Goal: Task Accomplishment & Management: Use online tool/utility

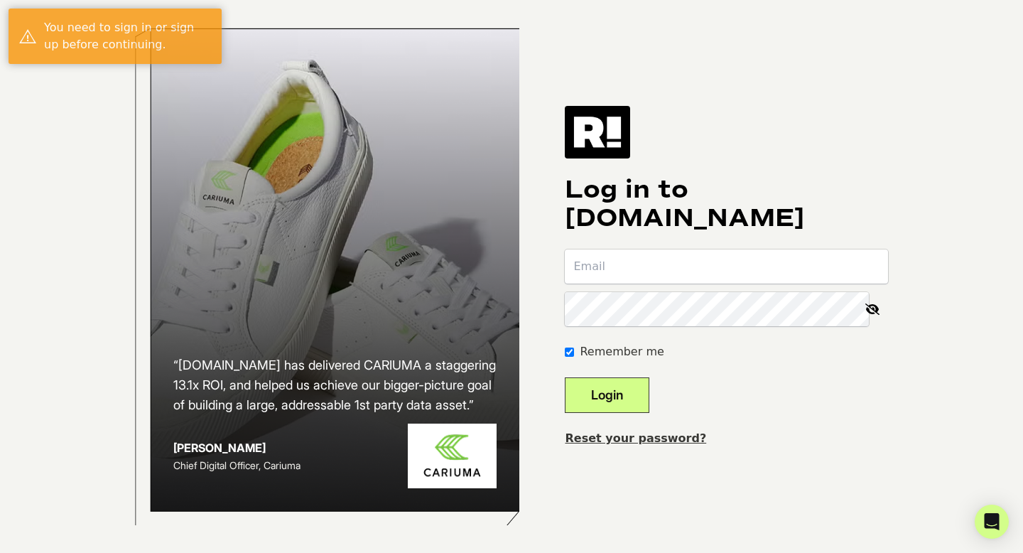
click at [680, 275] on input "email" at bounding box center [726, 266] width 323 height 34
type input "deanna@starksocial.com"
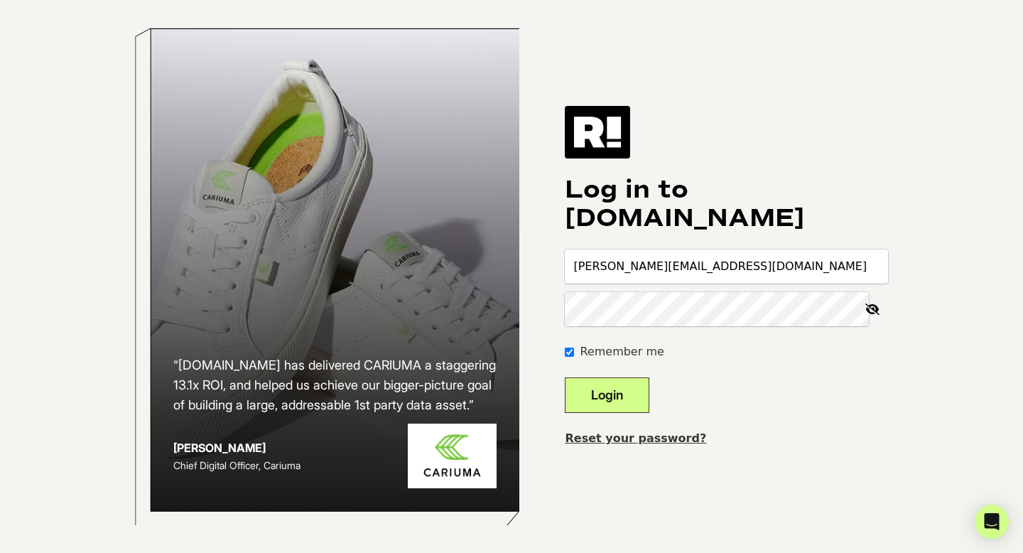
click at [565, 377] on button "Login" at bounding box center [607, 395] width 85 height 36
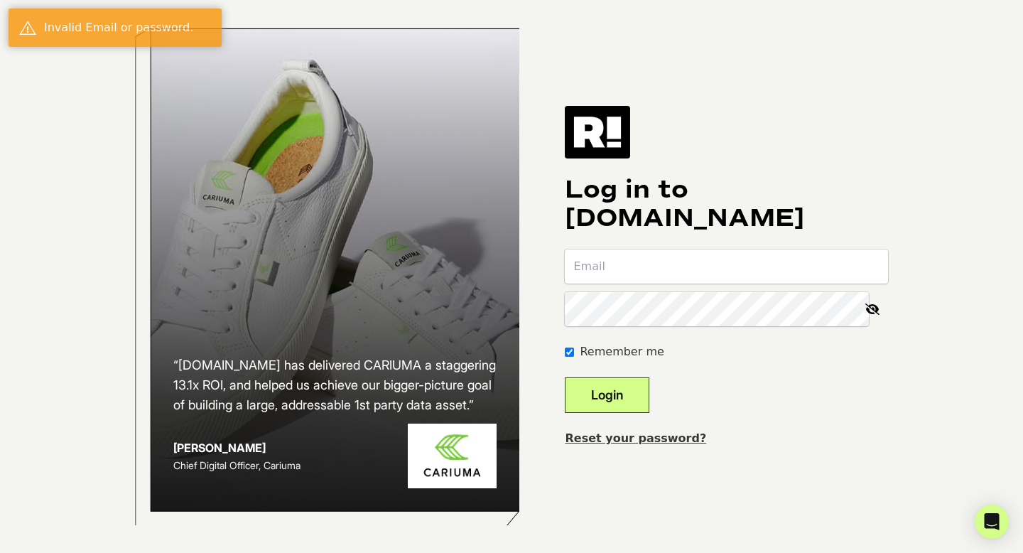
click at [678, 443] on link "Reset your password?" at bounding box center [635, 437] width 141 height 13
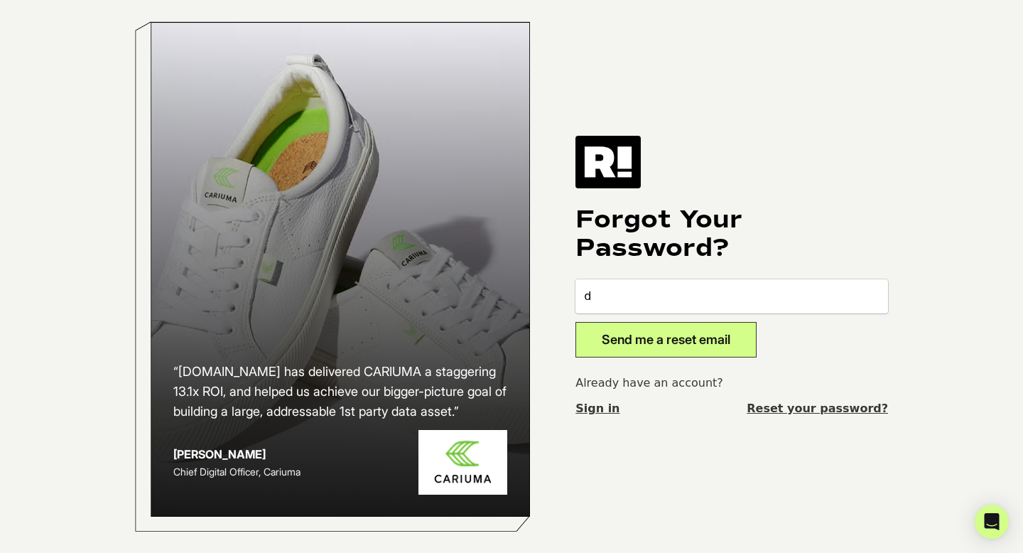
type input "[PERSON_NAME][EMAIL_ADDRESS][DOMAIN_NAME]"
click at [677, 346] on button "Send me a reset email" at bounding box center [665, 340] width 181 height 36
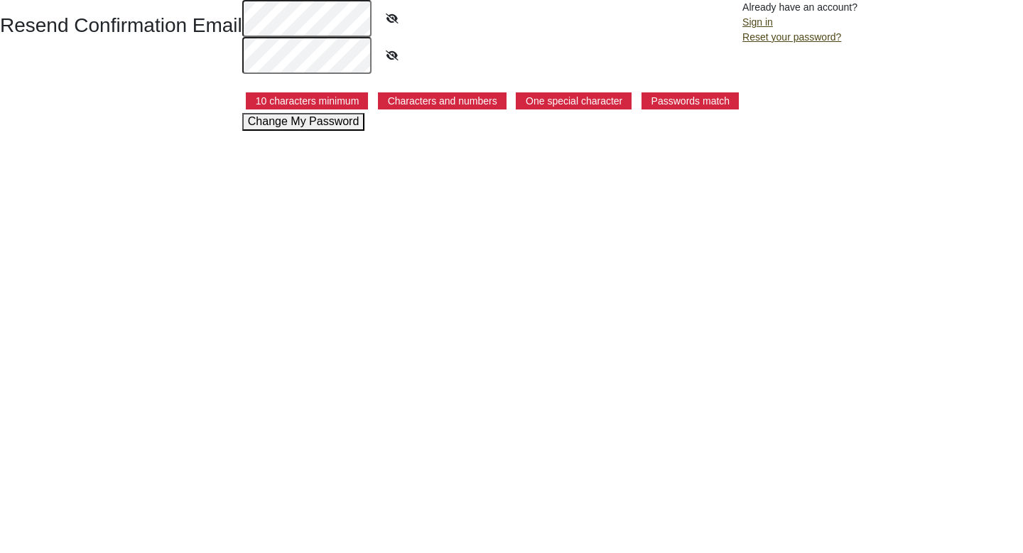
click at [391, 18] on icon at bounding box center [392, 18] width 36 height 33
click at [231, 15] on div "Resend Confirmation Email 10 characters minimum Characters and numbers One spec…" at bounding box center [511, 65] width 1023 height 131
click at [310, 124] on button "Change My Password" at bounding box center [303, 121] width 123 height 17
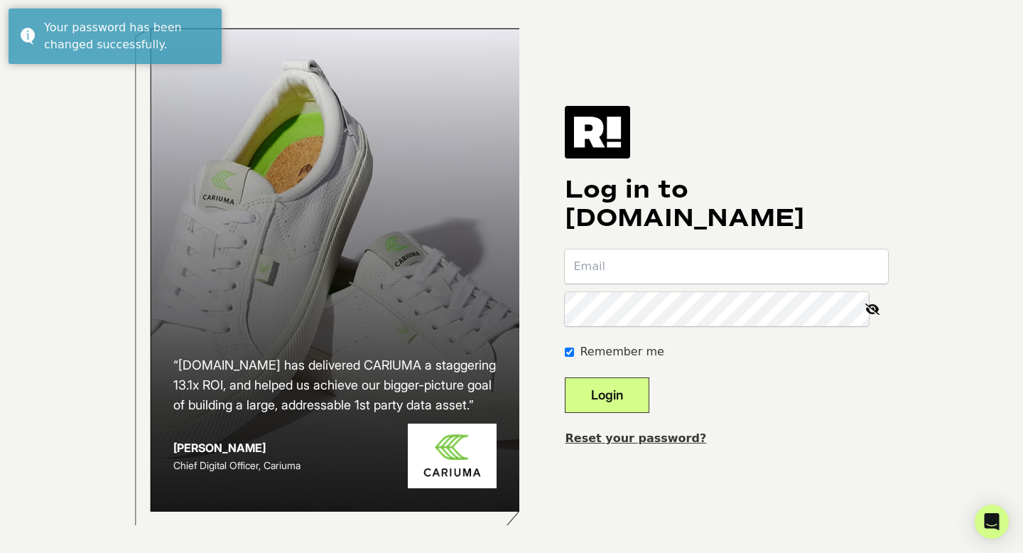
type input "[PERSON_NAME][EMAIL_ADDRESS][DOMAIN_NAME]"
click at [649, 402] on button "Login" at bounding box center [607, 395] width 85 height 36
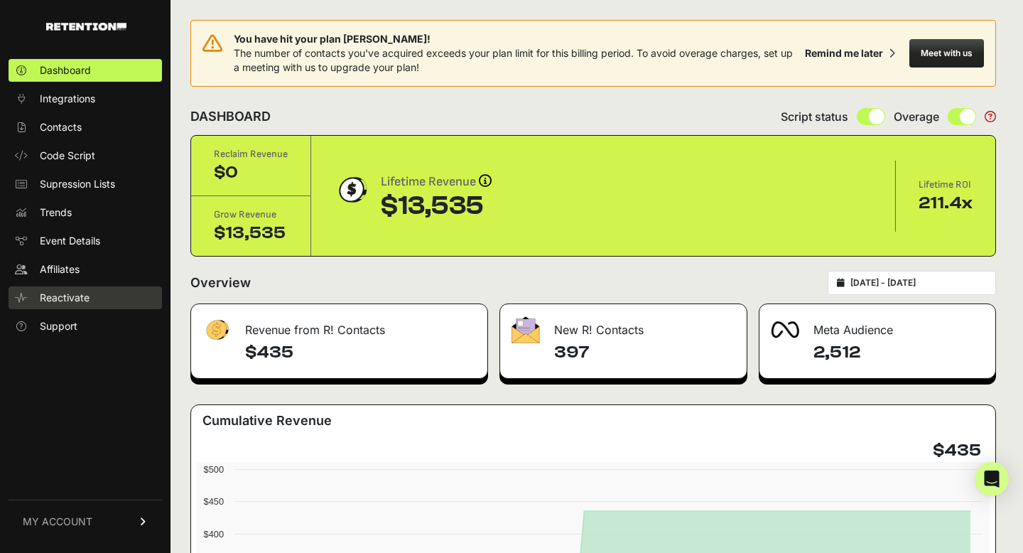
click at [77, 302] on span "Reactivate" at bounding box center [65, 298] width 50 height 14
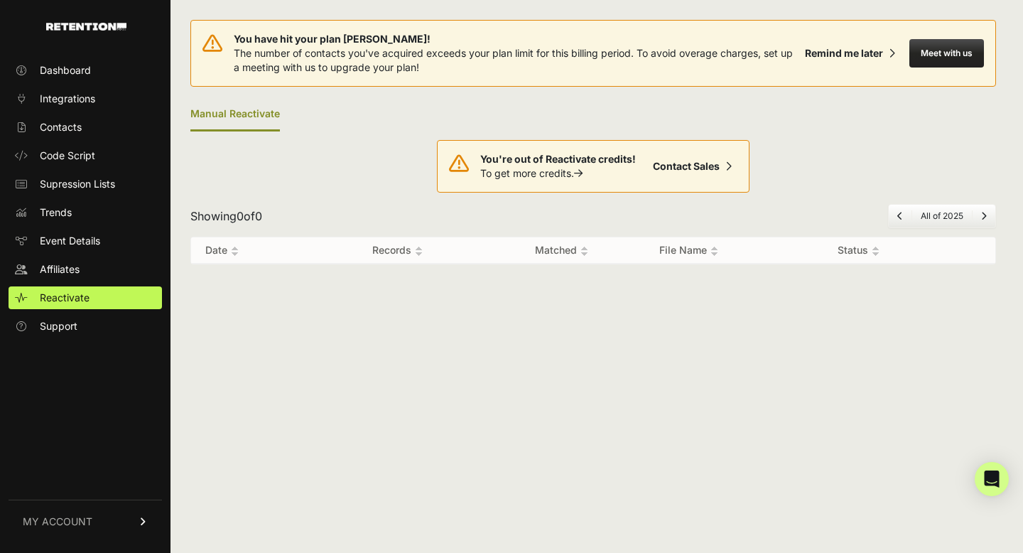
click at [77, 528] on span "MY ACCOUNT" at bounding box center [58, 521] width 70 height 14
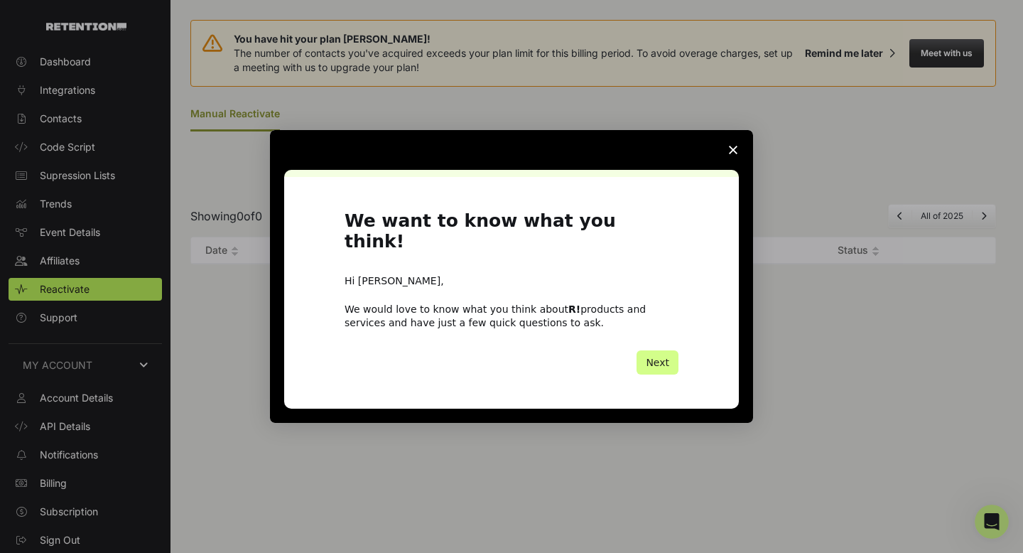
click at [733, 154] on icon "Close survey" at bounding box center [733, 150] width 9 height 9
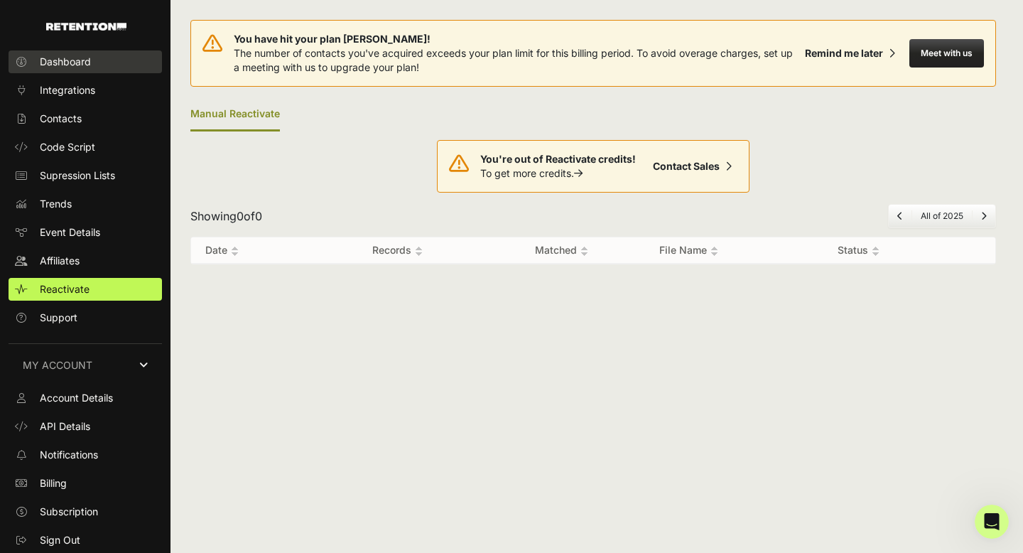
click at [66, 64] on span "Dashboard" at bounding box center [65, 62] width 51 height 14
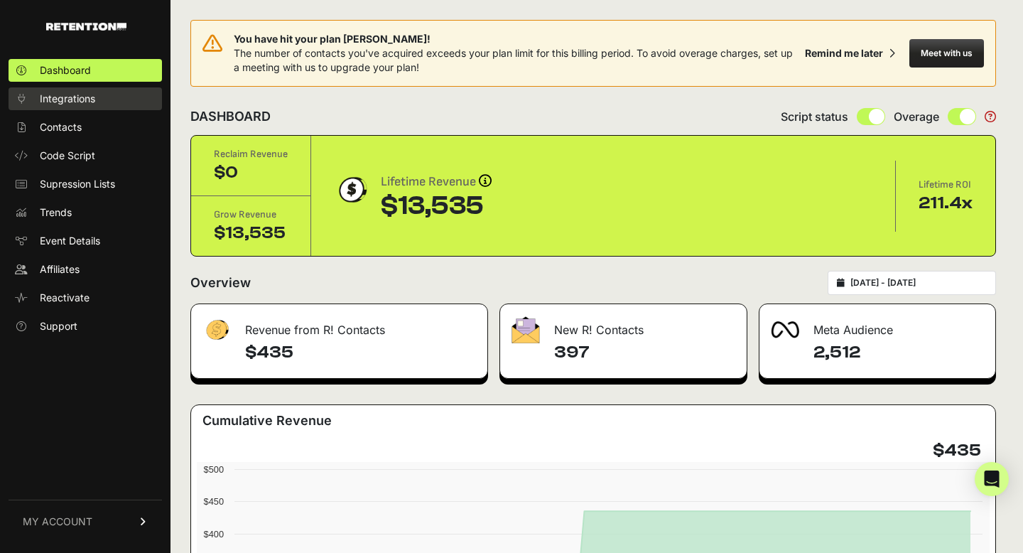
click at [66, 99] on span "Integrations" at bounding box center [67, 99] width 55 height 14
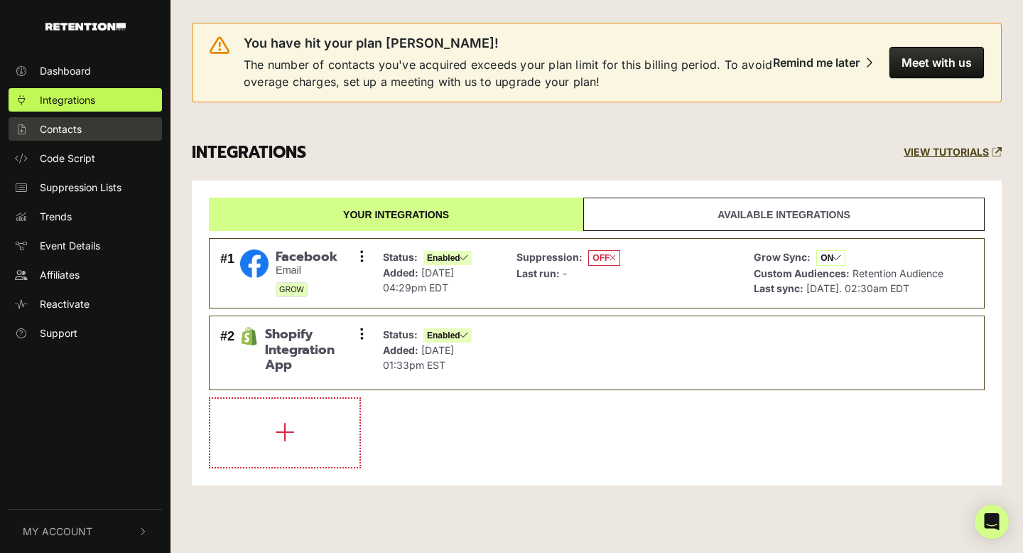
click at [63, 131] on span "Contacts" at bounding box center [61, 128] width 42 height 15
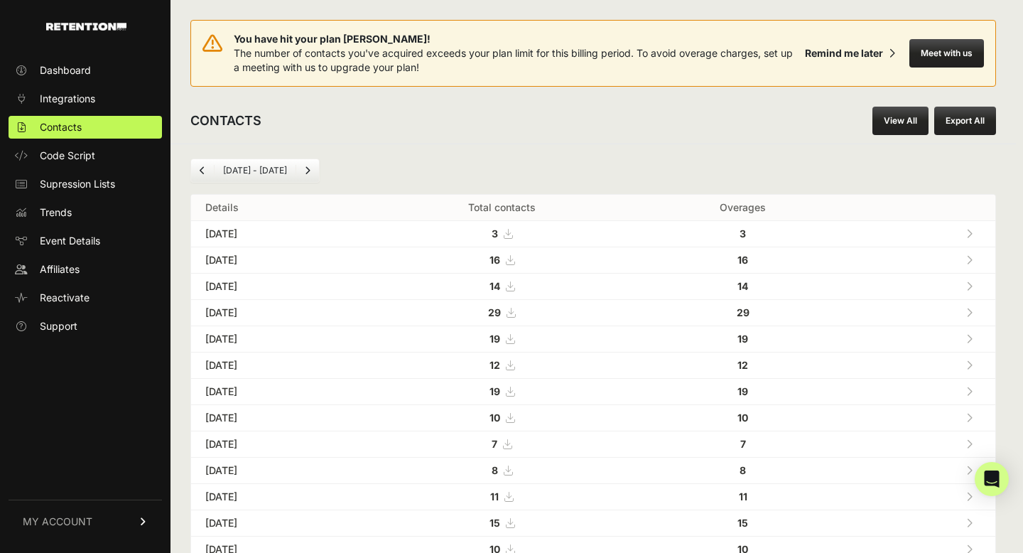
click at [755, 136] on div "CONTACTS View All Export All" at bounding box center [592, 120] width 845 height 45
click at [53, 66] on span "Dashboard" at bounding box center [65, 70] width 51 height 14
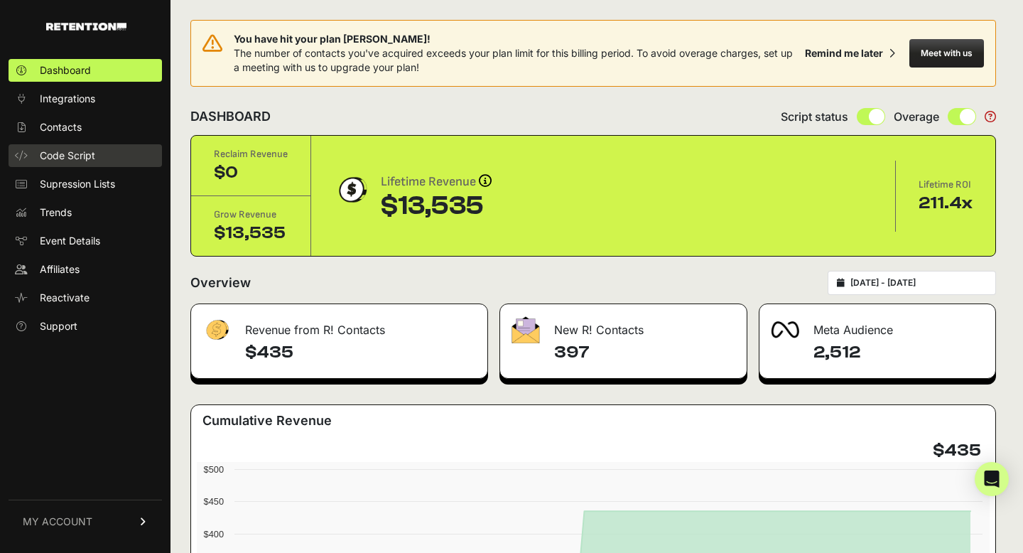
click at [72, 151] on span "Code Script" at bounding box center [67, 155] width 55 height 14
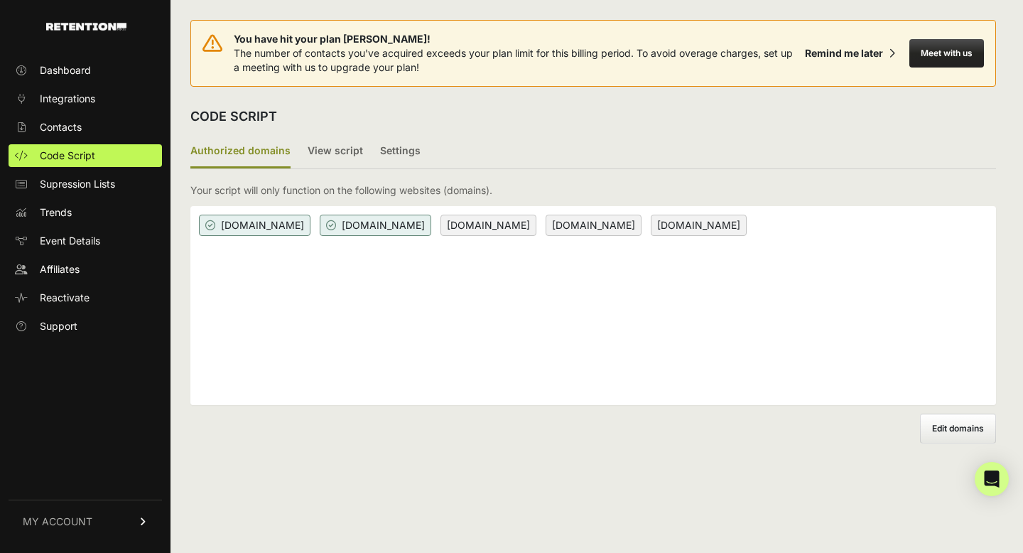
click at [361, 291] on div "[DOMAIN_NAME] [DOMAIN_NAME] [DOMAIN_NAME] [DOMAIN_NAME] [DOMAIN_NAME]" at bounding box center [592, 305] width 805 height 199
click at [342, 153] on label "View script" at bounding box center [335, 151] width 55 height 33
click at [0, 0] on input "View script" at bounding box center [0, 0] width 0 height 0
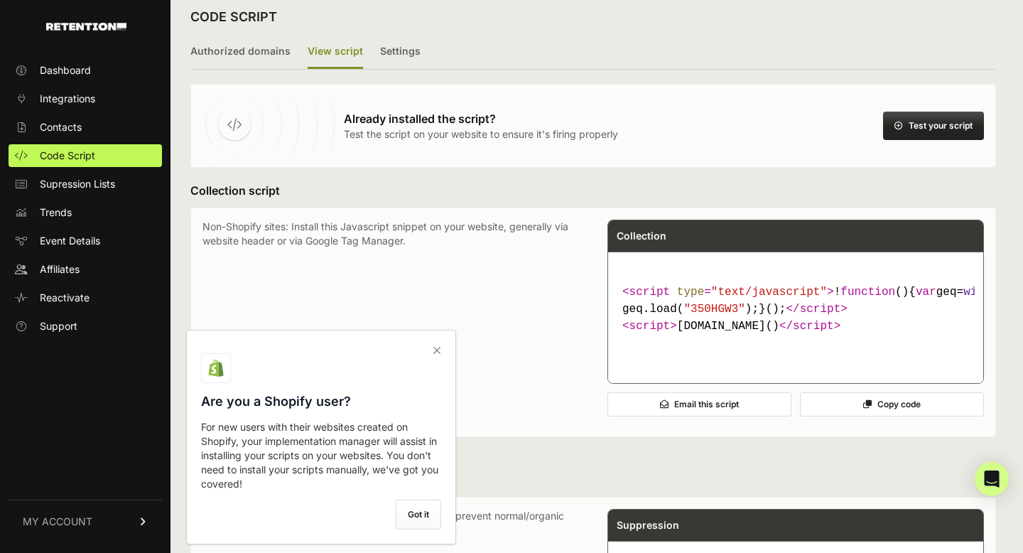
scroll to position [103, 0]
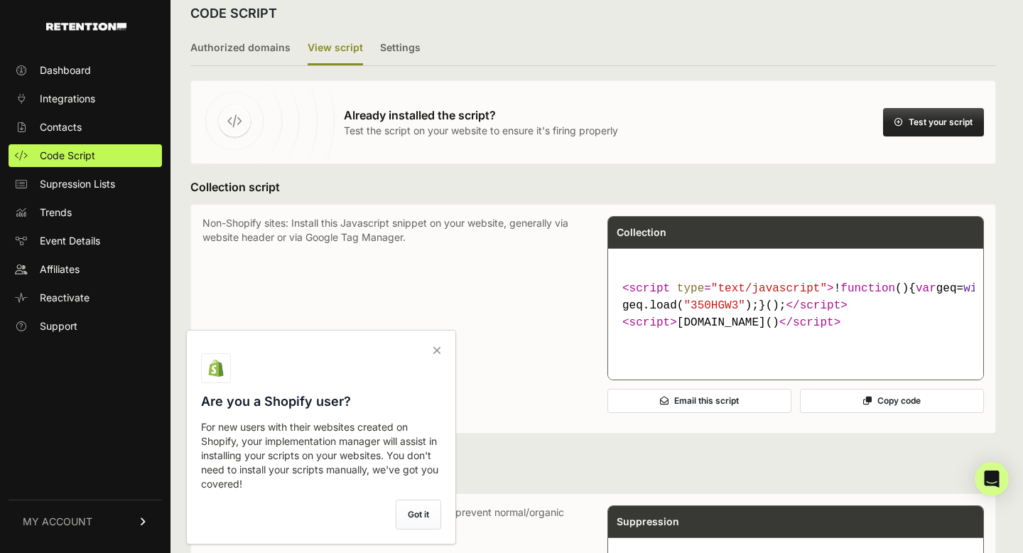
click at [438, 351] on icon at bounding box center [437, 350] width 20 height 23
click at [0, 0] on input "checkbox" at bounding box center [0, 0] width 0 height 0
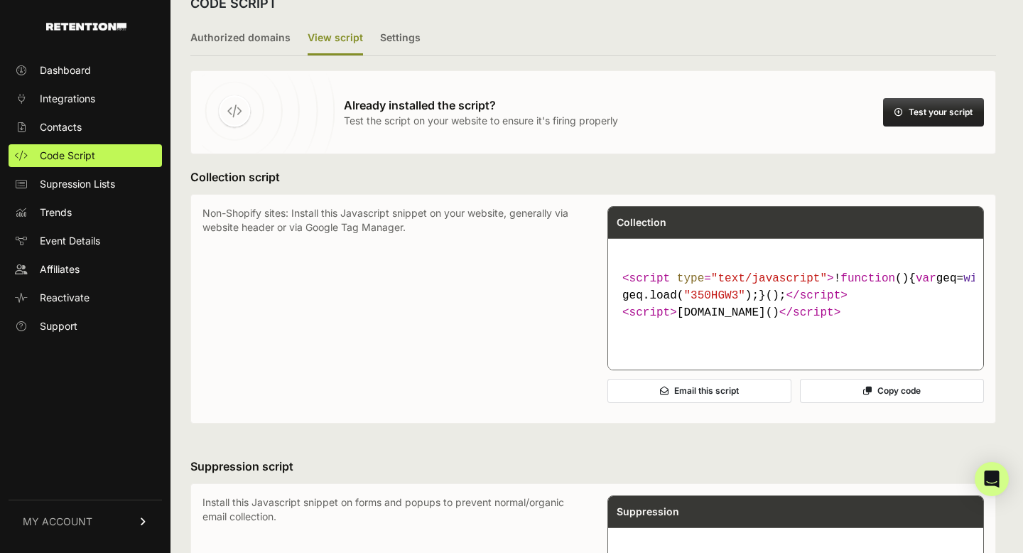
scroll to position [0, 0]
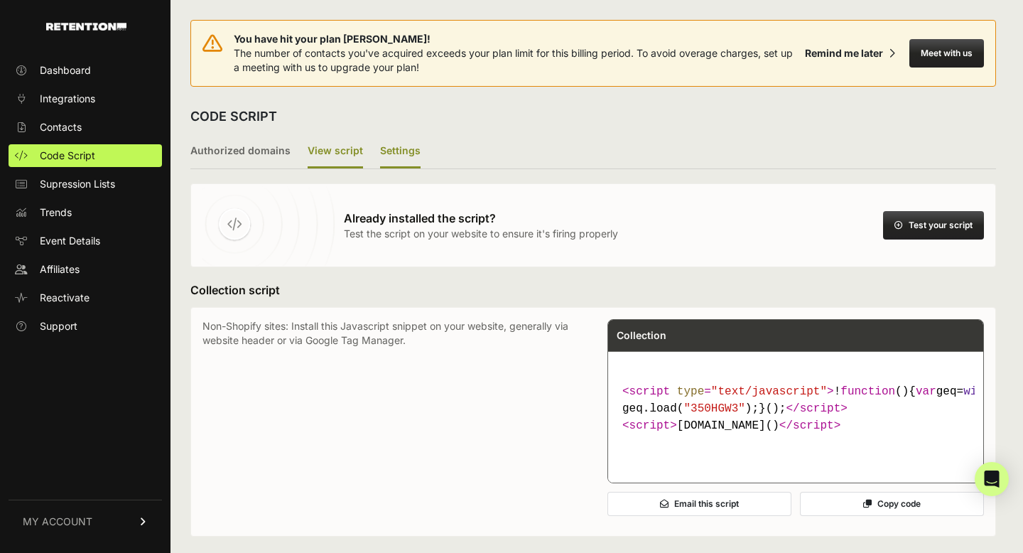
click at [396, 157] on label "Settings" at bounding box center [400, 151] width 40 height 33
click at [0, 0] on input "Settings" at bounding box center [0, 0] width 0 height 0
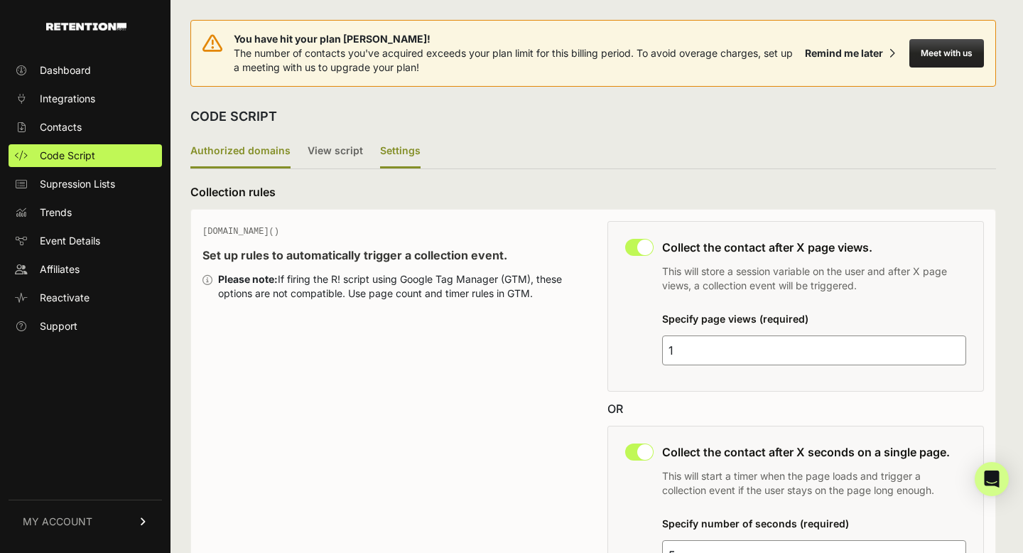
click at [261, 151] on label "Authorized domains" at bounding box center [240, 151] width 100 height 33
click at [0, 0] on input "Authorized domains" at bounding box center [0, 0] width 0 height 0
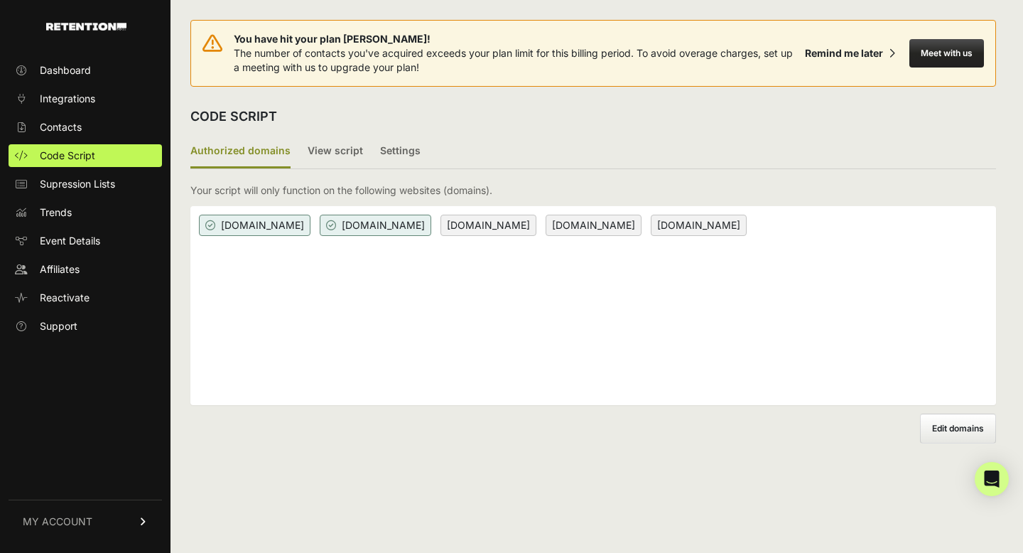
click at [375, 291] on div "livewellonline.net livewellrx.clinic www.livewellonline.et www.livewellonline.n…" at bounding box center [592, 305] width 805 height 199
click at [933, 426] on span "Edit domains" at bounding box center [958, 428] width 52 height 11
click at [0, 0] on input "Add domain" at bounding box center [0, 0] width 0 height 0
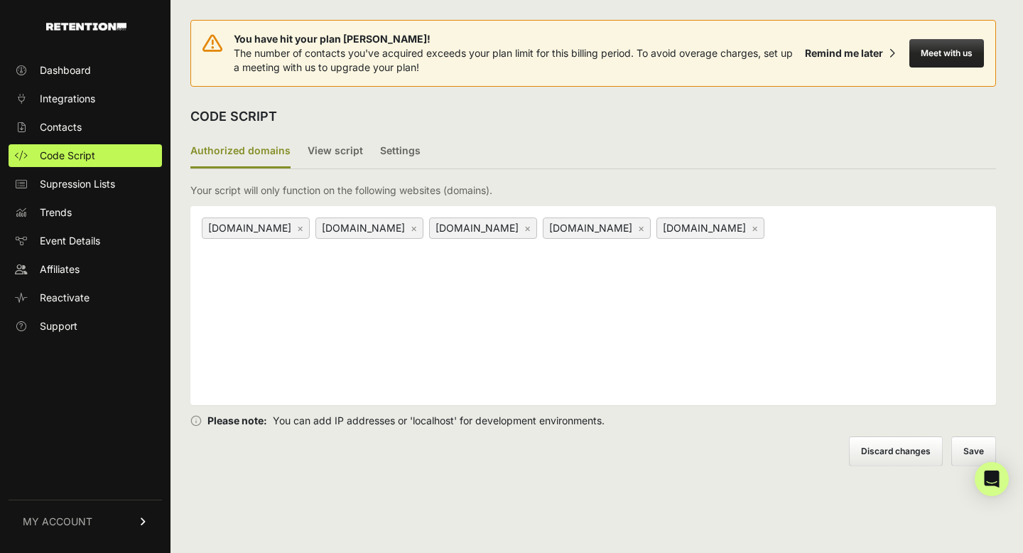
click at [539, 299] on div "livewellrx.clinic × www.livewellonline.et × www.livewellonline.net × www.livewe…" at bounding box center [592, 305] width 805 height 199
type input "l"
type input "thelyfer"
click at [824, 230] on link "×" at bounding box center [821, 228] width 6 height 12
type input "[DOMAIN_NAME]"
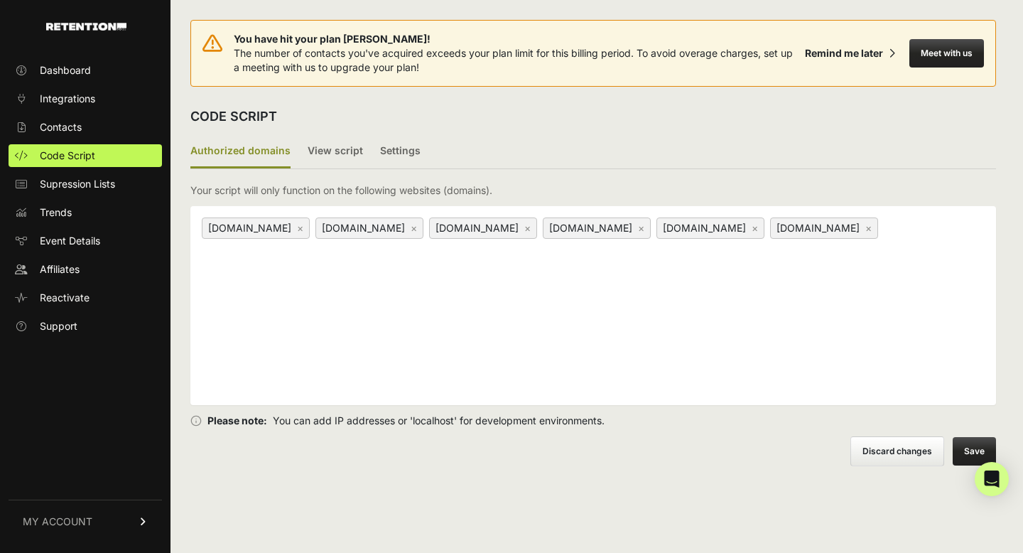
click at [967, 439] on button "Save" at bounding box center [973, 451] width 43 height 28
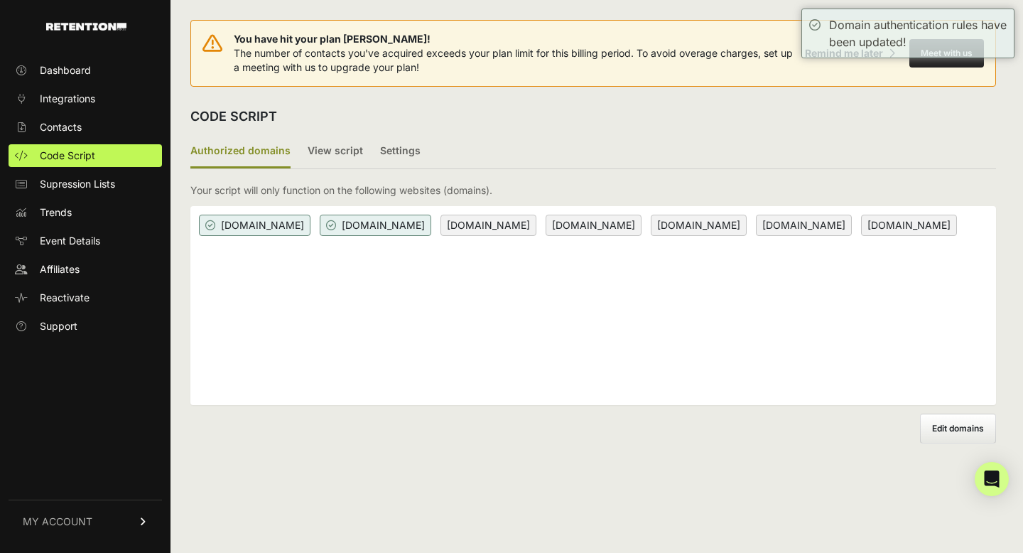
click at [286, 227] on span "livewellonline.net" at bounding box center [255, 225] width 112 height 21
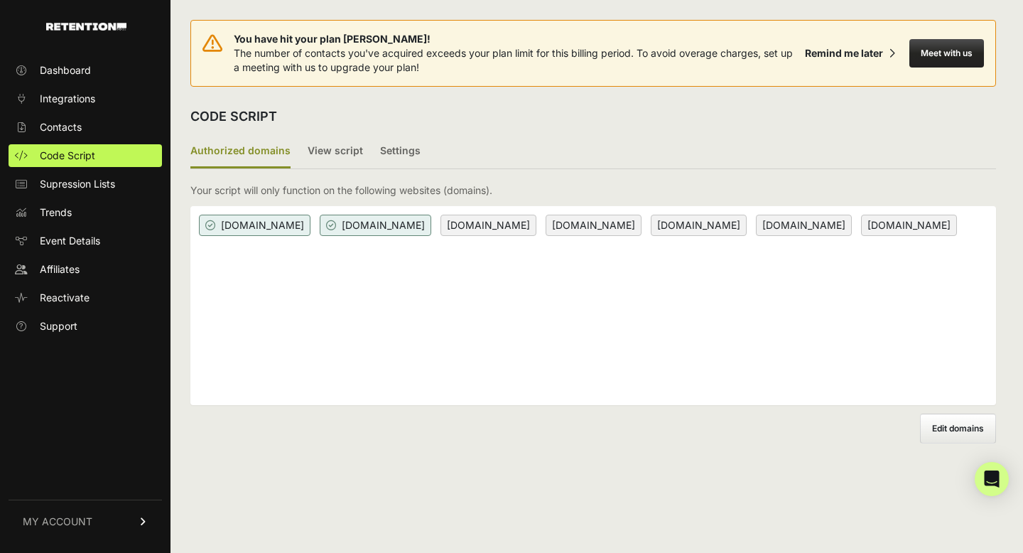
click at [962, 423] on span "Edit domains" at bounding box center [958, 428] width 52 height 11
click at [0, 0] on input "Add domain" at bounding box center [0, 0] width 0 height 0
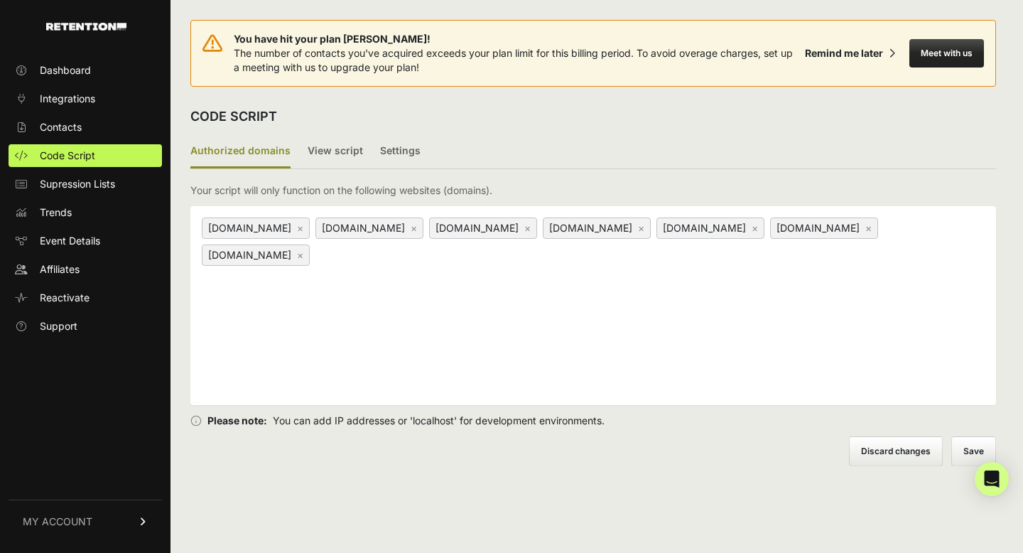
click at [417, 228] on link "×" at bounding box center [414, 228] width 6 height 12
click at [417, 227] on link "×" at bounding box center [414, 228] width 6 height 12
click at [527, 229] on link "×" at bounding box center [527, 228] width 6 height 12
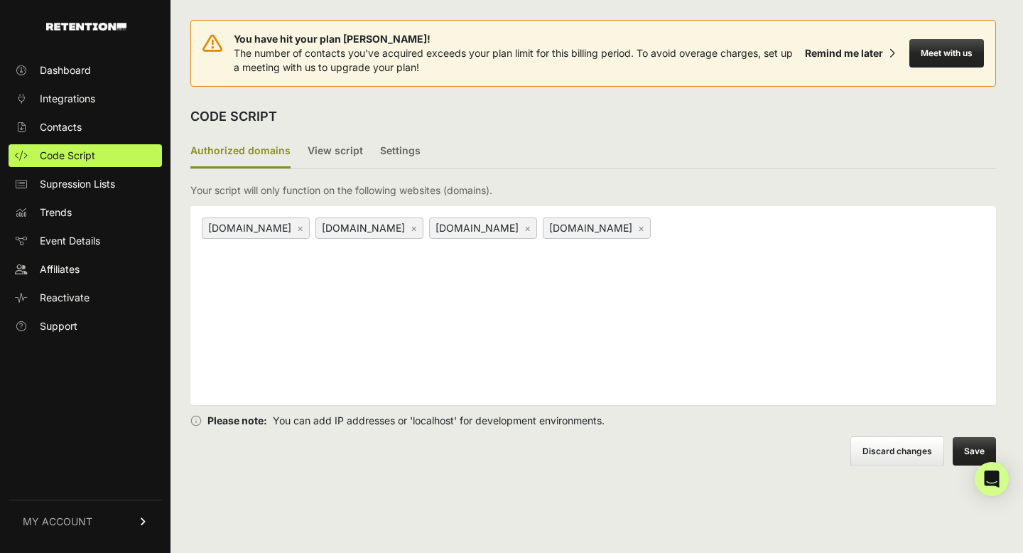
click at [968, 448] on button "Save" at bounding box center [973, 451] width 43 height 28
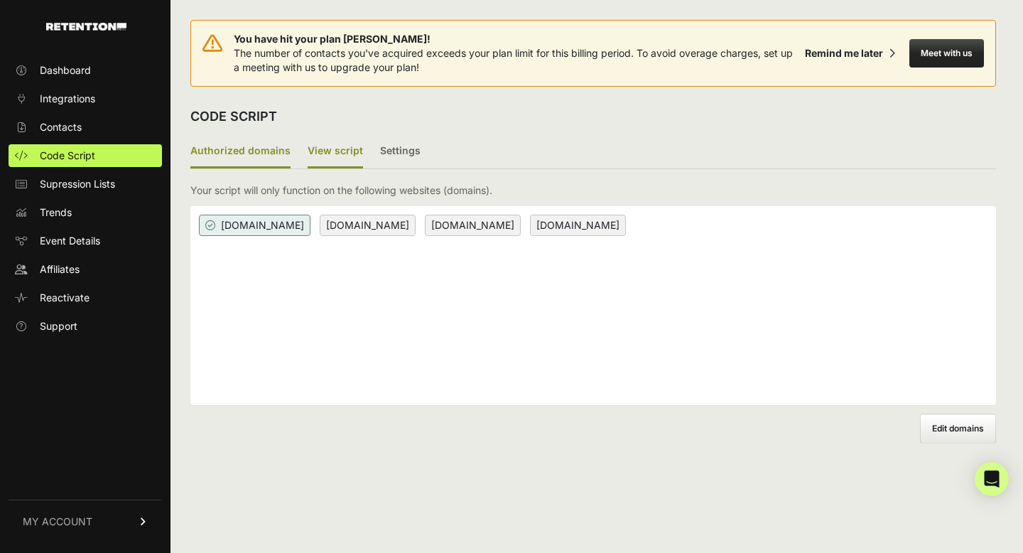
click at [352, 148] on label "View script" at bounding box center [335, 151] width 55 height 33
click at [0, 0] on input "View script" at bounding box center [0, 0] width 0 height 0
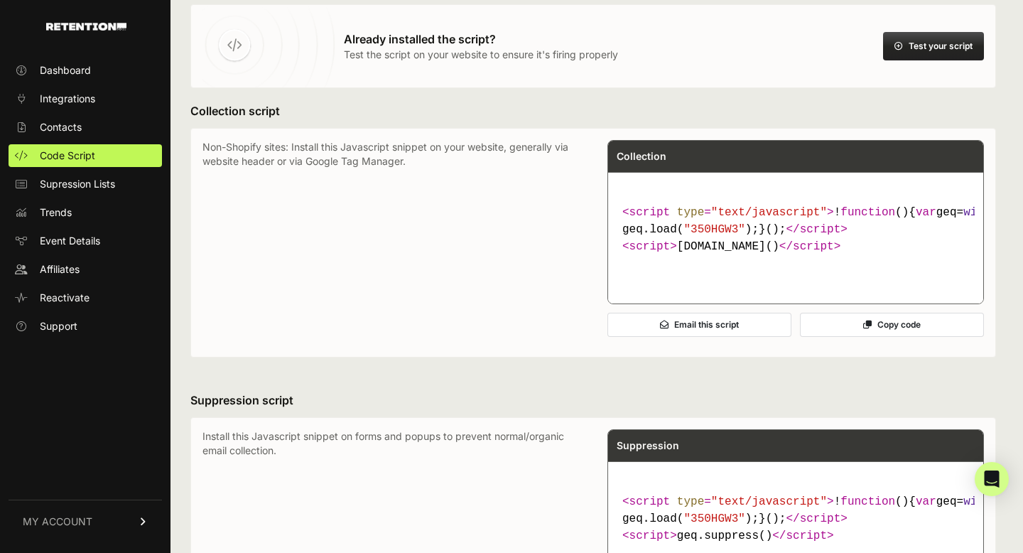
scroll to position [211, 0]
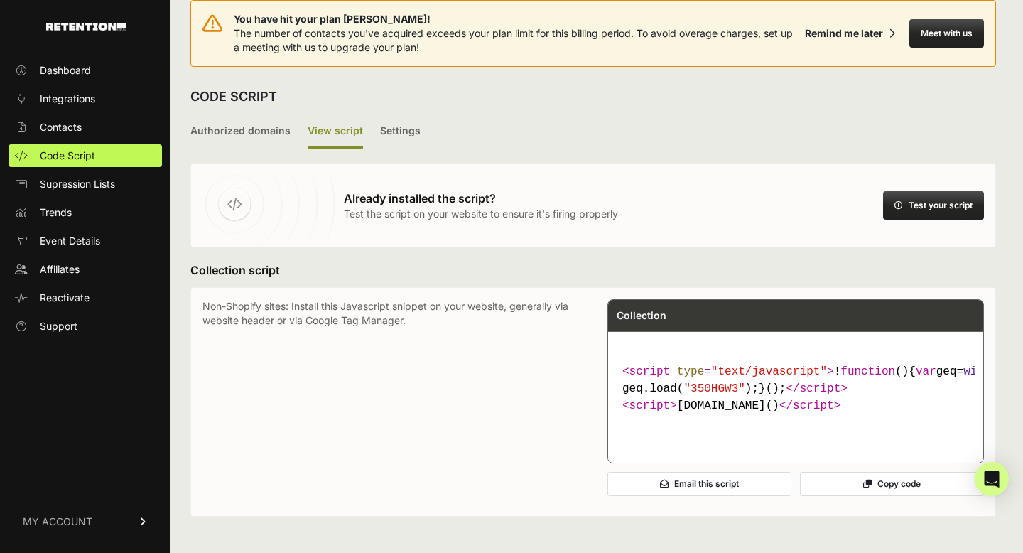
scroll to position [21, 0]
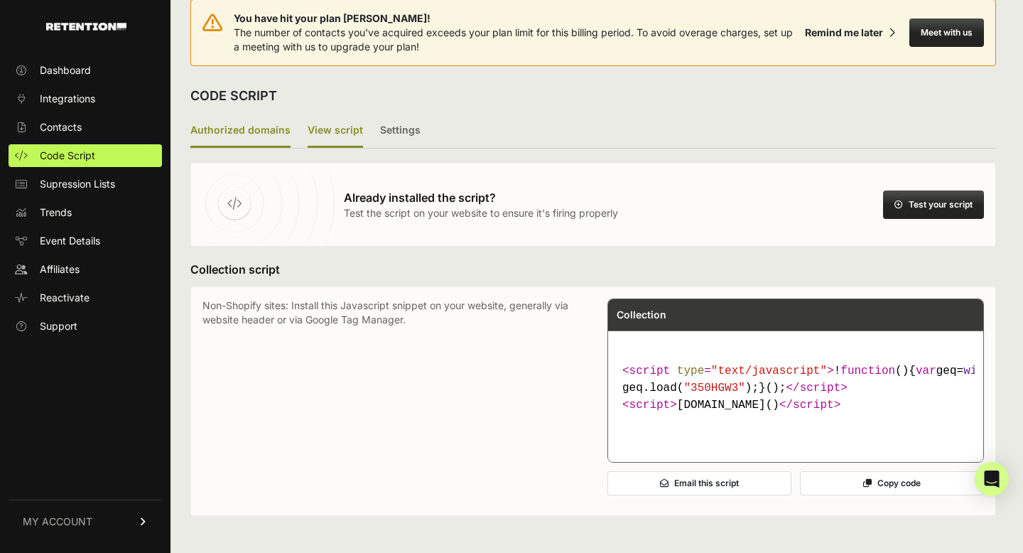
click at [255, 134] on label "Authorized domains" at bounding box center [240, 130] width 100 height 33
click at [0, 0] on input "Authorized domains" at bounding box center [0, 0] width 0 height 0
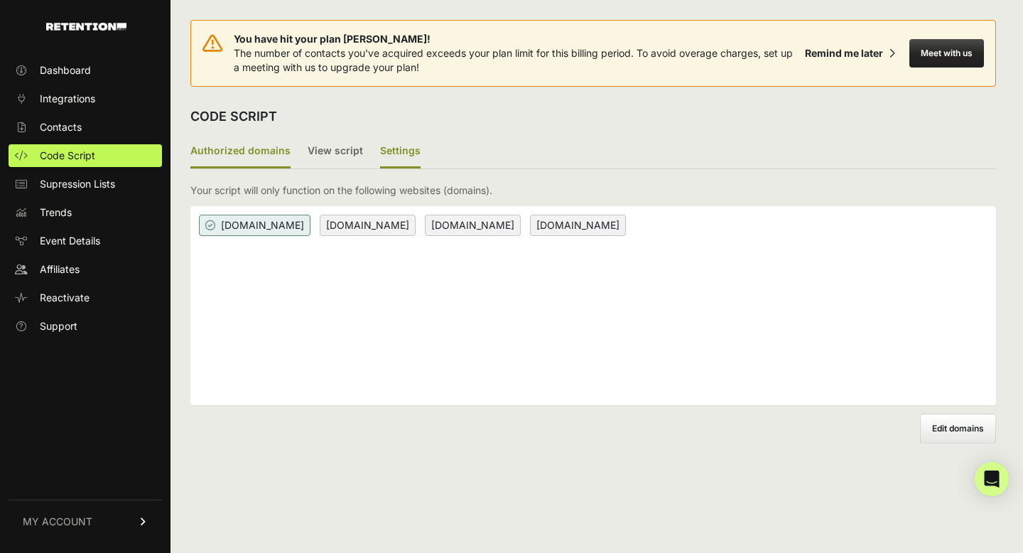
click at [407, 156] on label "Settings" at bounding box center [400, 151] width 40 height 33
click at [0, 0] on input "Settings" at bounding box center [0, 0] width 0 height 0
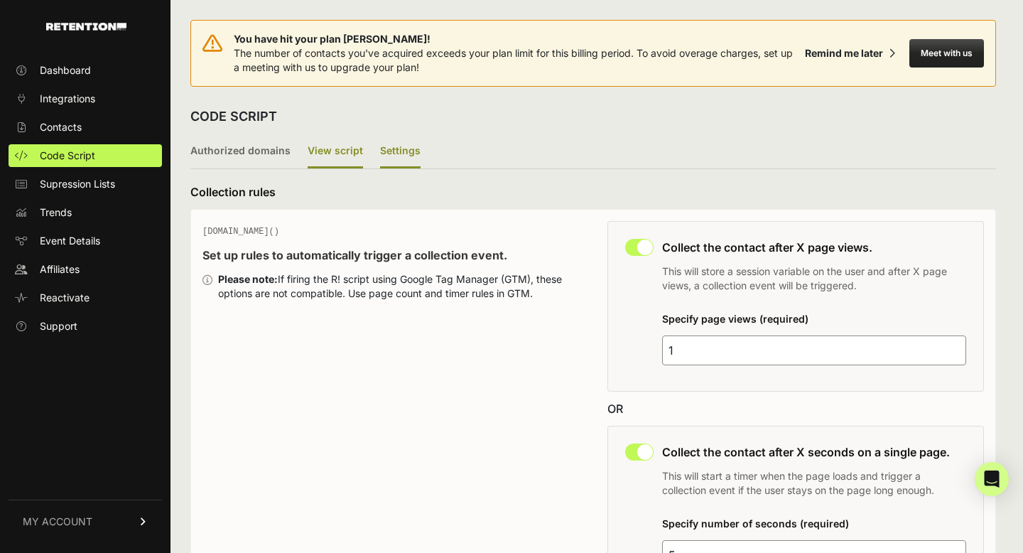
click at [325, 150] on label "View script" at bounding box center [335, 151] width 55 height 33
click at [0, 0] on input "View script" at bounding box center [0, 0] width 0 height 0
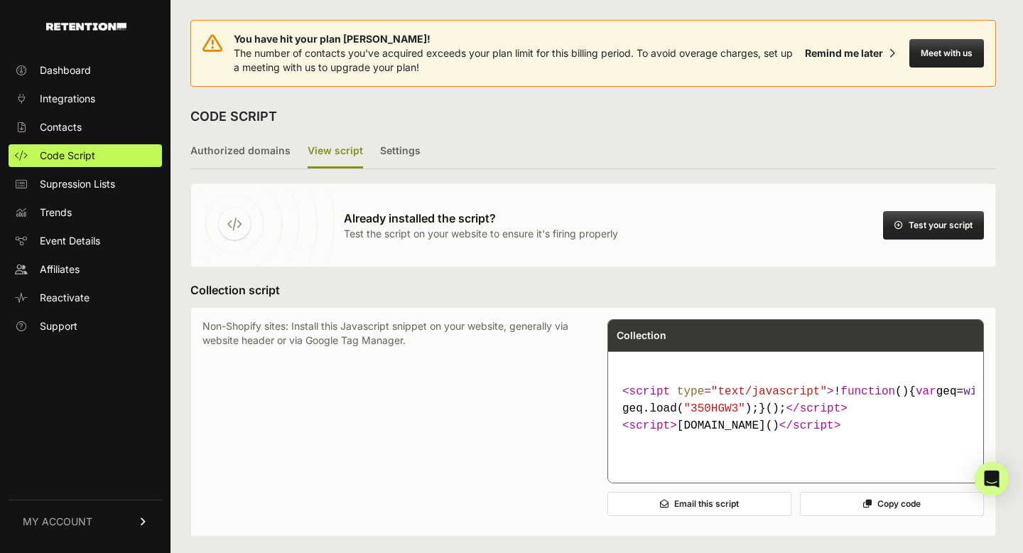
click at [924, 234] on button "Test your script" at bounding box center [933, 225] width 101 height 28
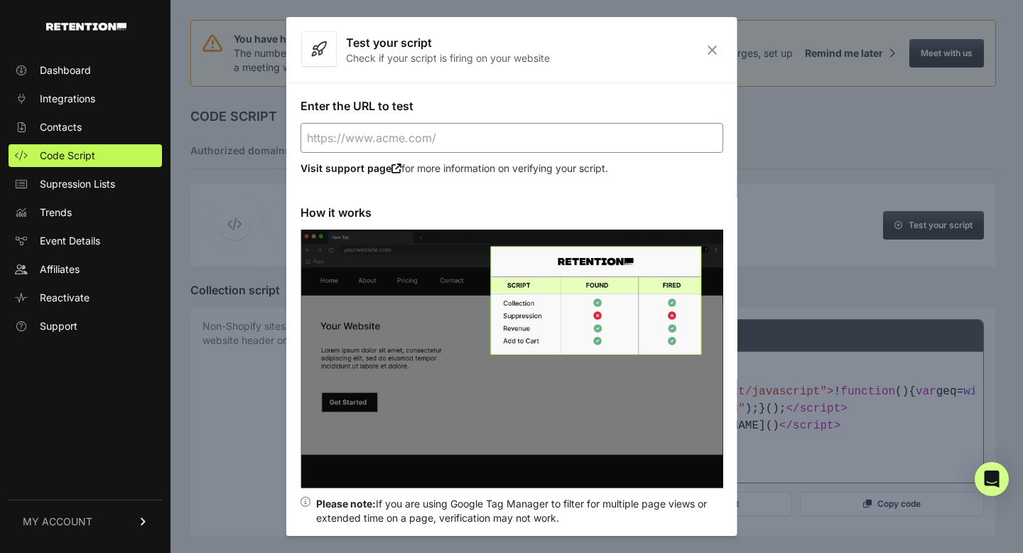
click at [548, 134] on input "Enter the URL to test" at bounding box center [511, 138] width 423 height 30
paste input "[URL][DOMAIN_NAME]"
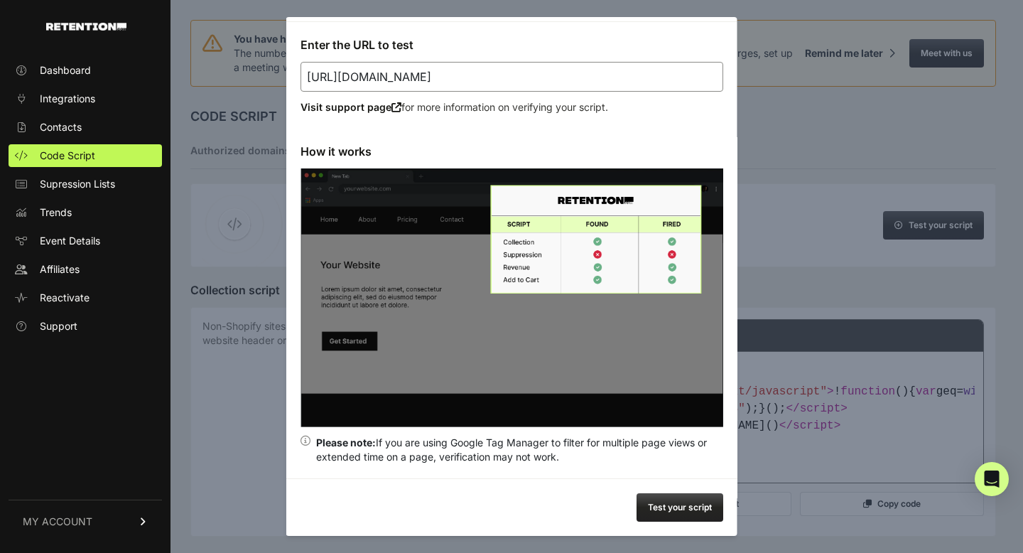
type input "[URL][DOMAIN_NAME]"
click at [693, 512] on button "Test your script" at bounding box center [679, 507] width 87 height 28
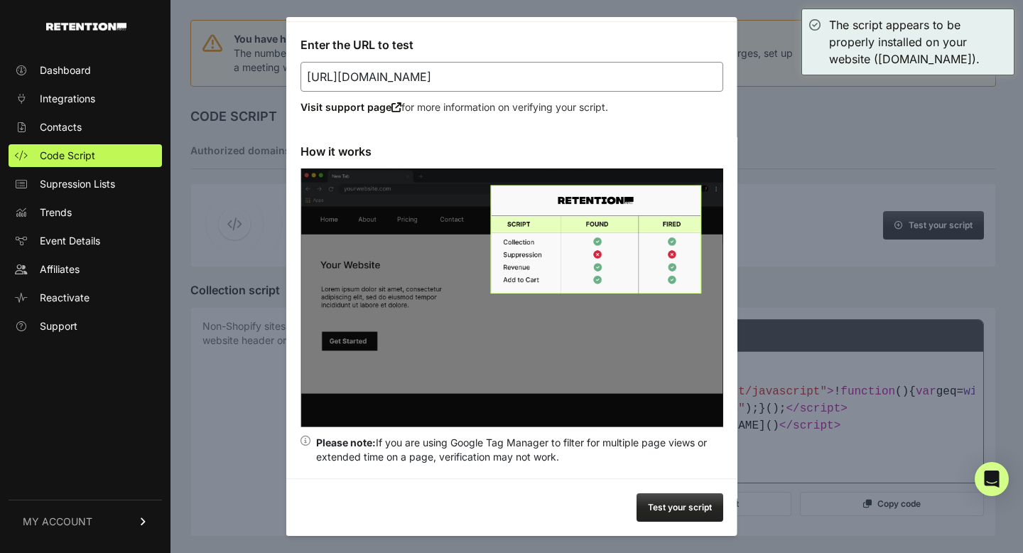
click at [792, 173] on div at bounding box center [511, 276] width 1023 height 553
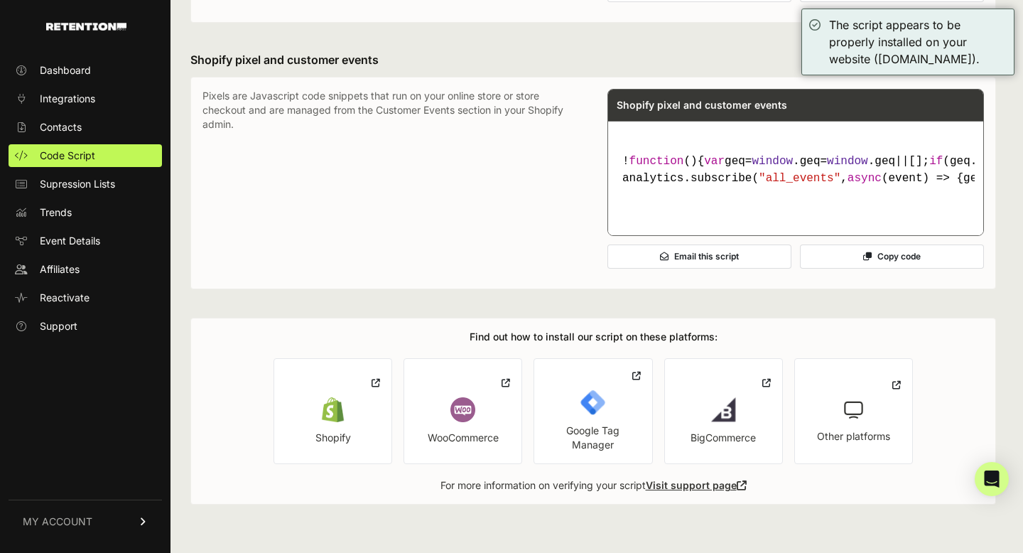
scroll to position [1119, 0]
click at [848, 268] on button "Copy code" at bounding box center [892, 256] width 184 height 24
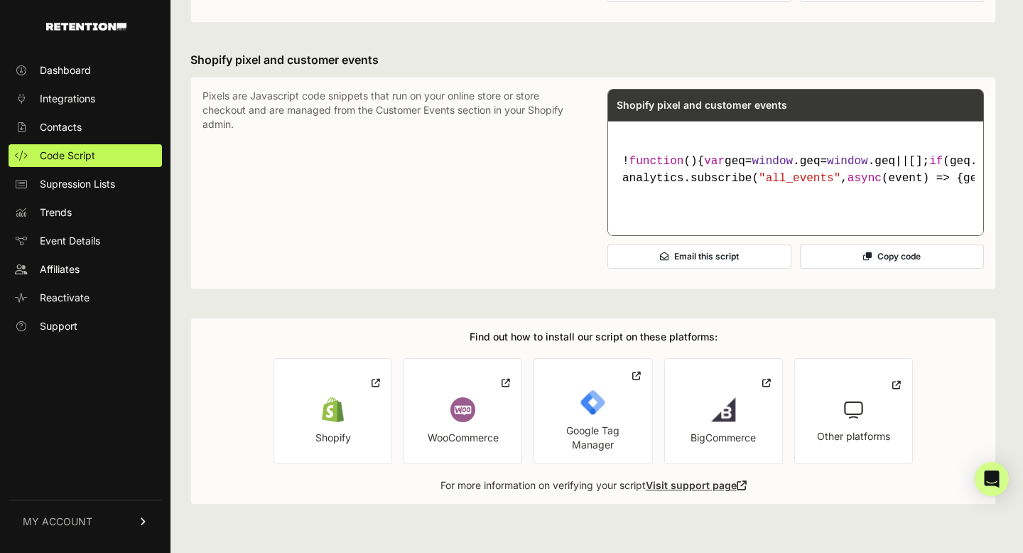
click at [849, 268] on button "Copy code" at bounding box center [892, 256] width 184 height 24
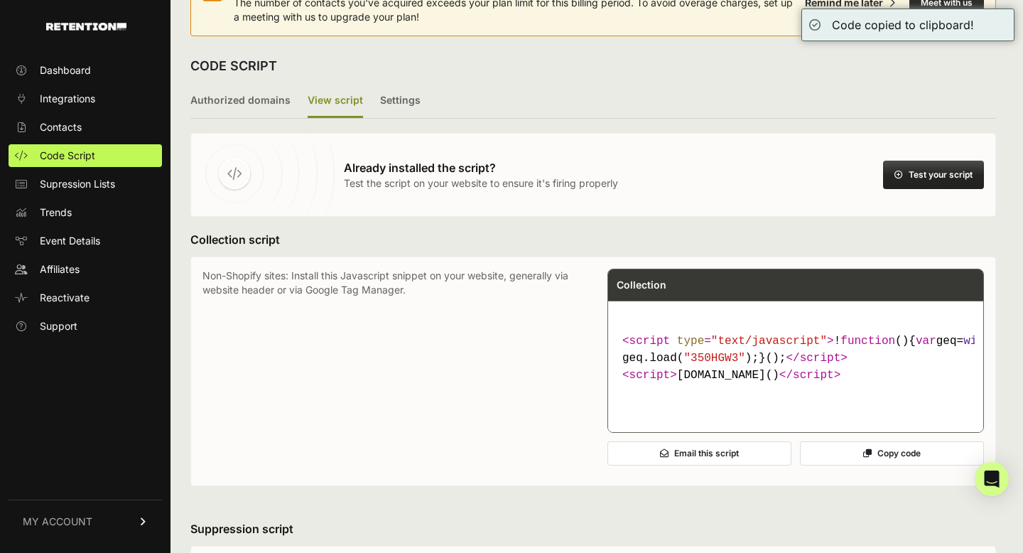
scroll to position [0, 0]
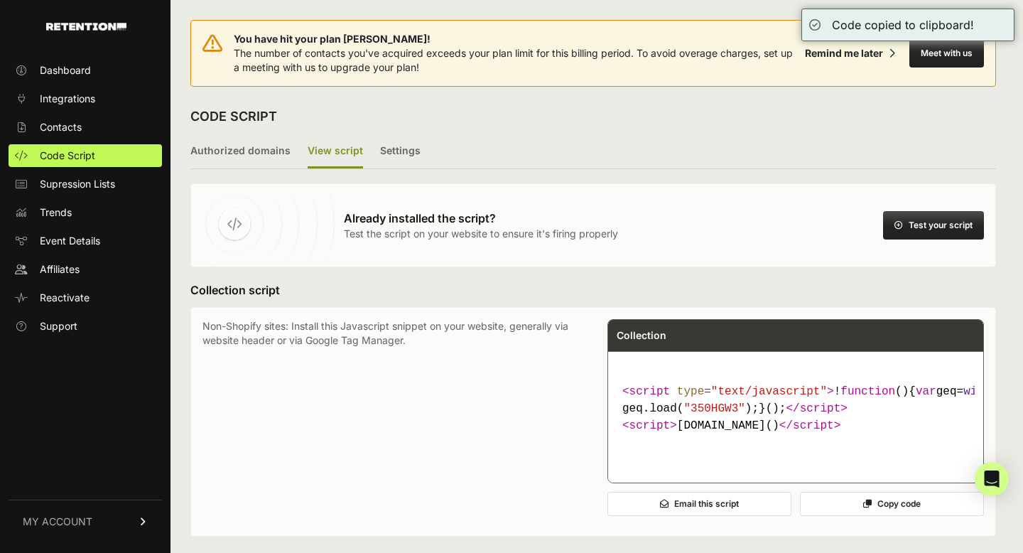
click at [947, 228] on button "Test your script" at bounding box center [933, 225] width 101 height 28
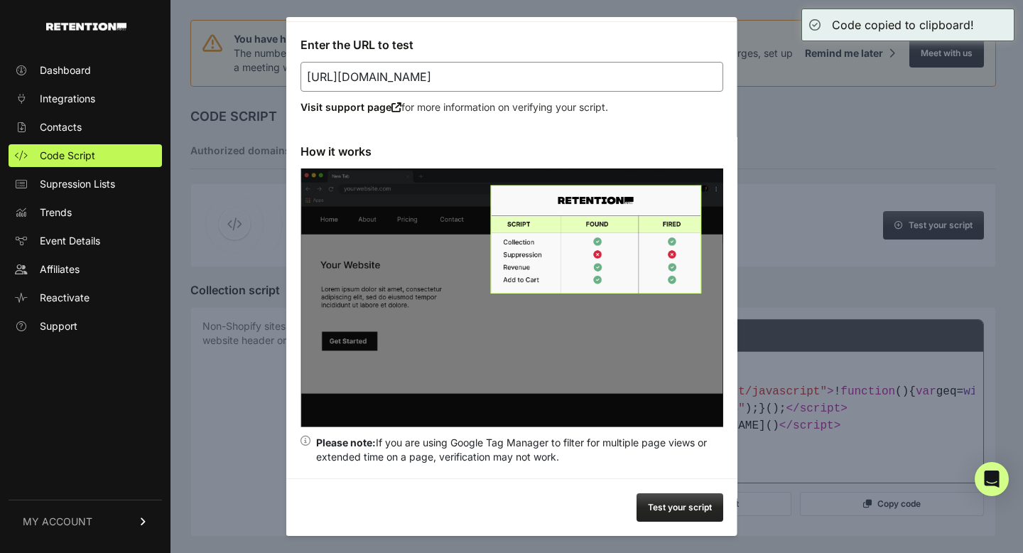
click at [678, 506] on button "Test your script" at bounding box center [679, 507] width 87 height 28
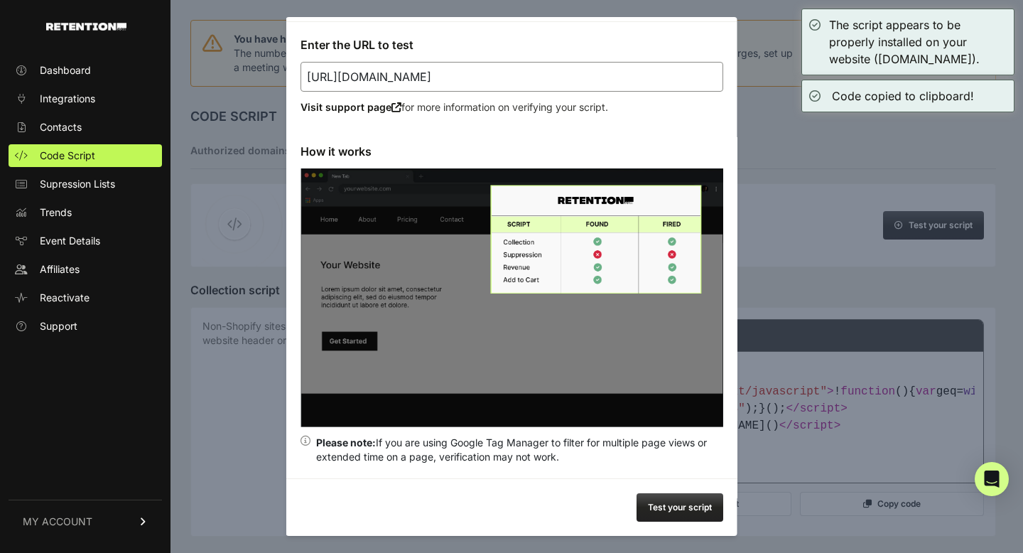
click at [783, 201] on div at bounding box center [511, 276] width 1023 height 553
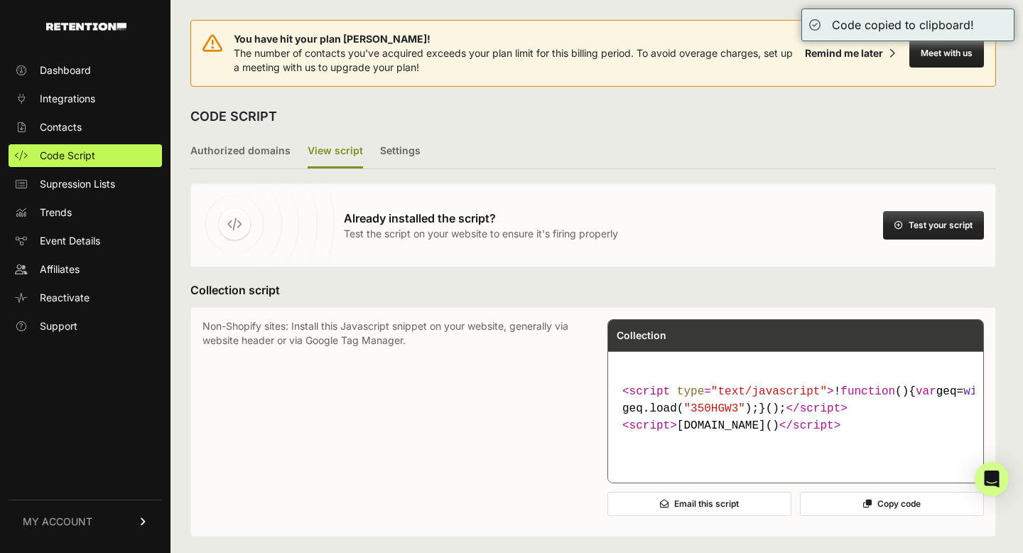
click at [916, 225] on button "Test your script" at bounding box center [933, 225] width 101 height 28
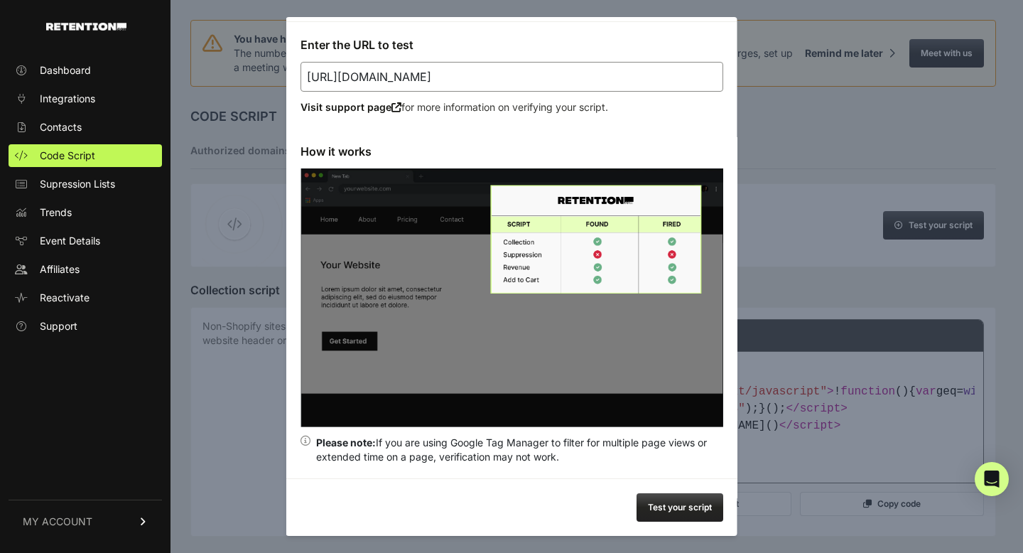
click at [693, 501] on button "Test your script" at bounding box center [679, 507] width 87 height 28
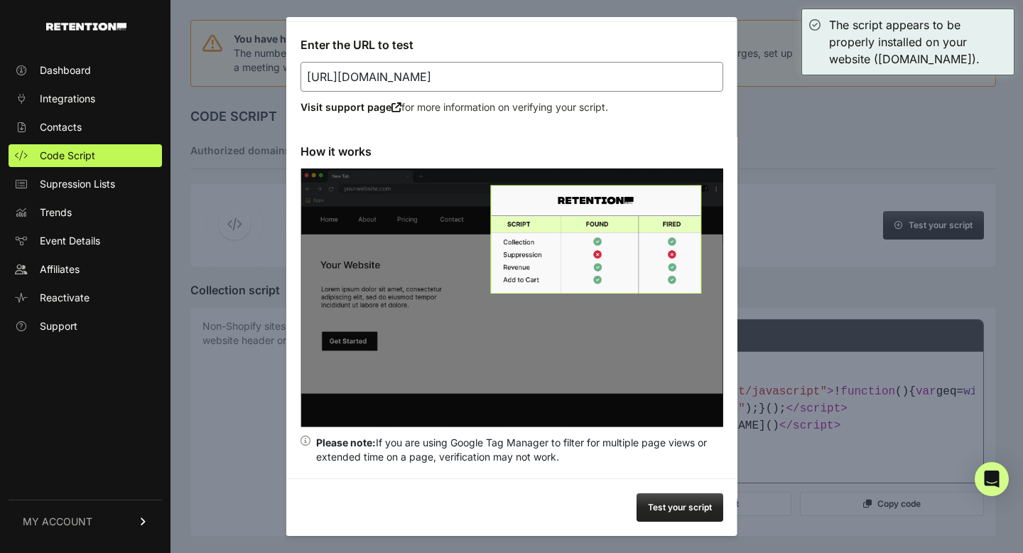
click at [788, 263] on div at bounding box center [511, 276] width 1023 height 553
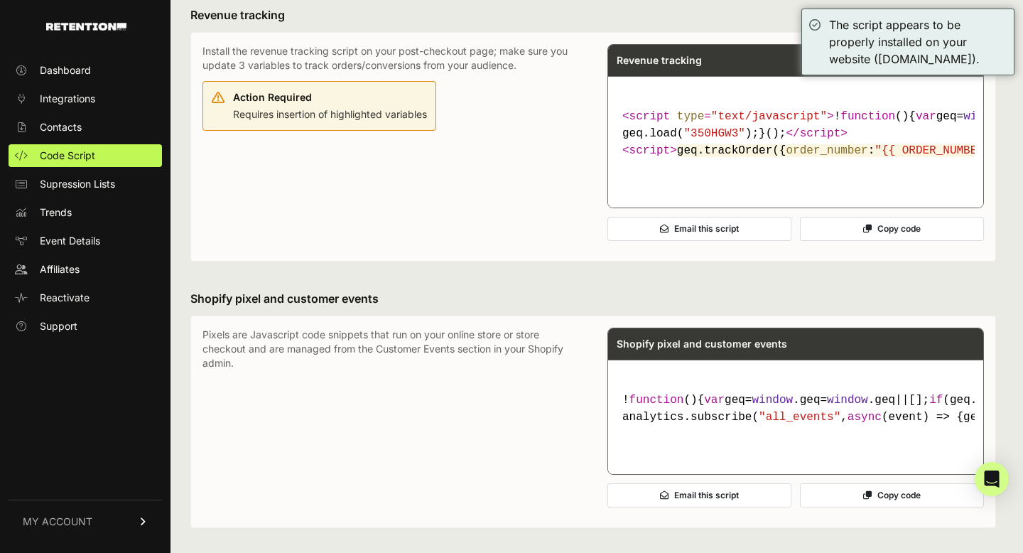
scroll to position [856, 0]
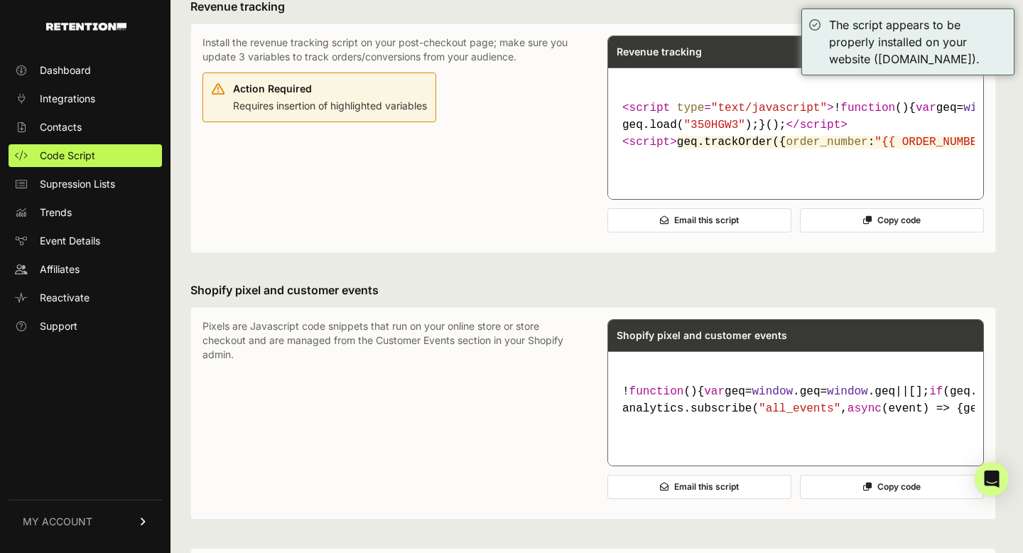
click at [840, 232] on button "Copy code" at bounding box center [892, 220] width 184 height 24
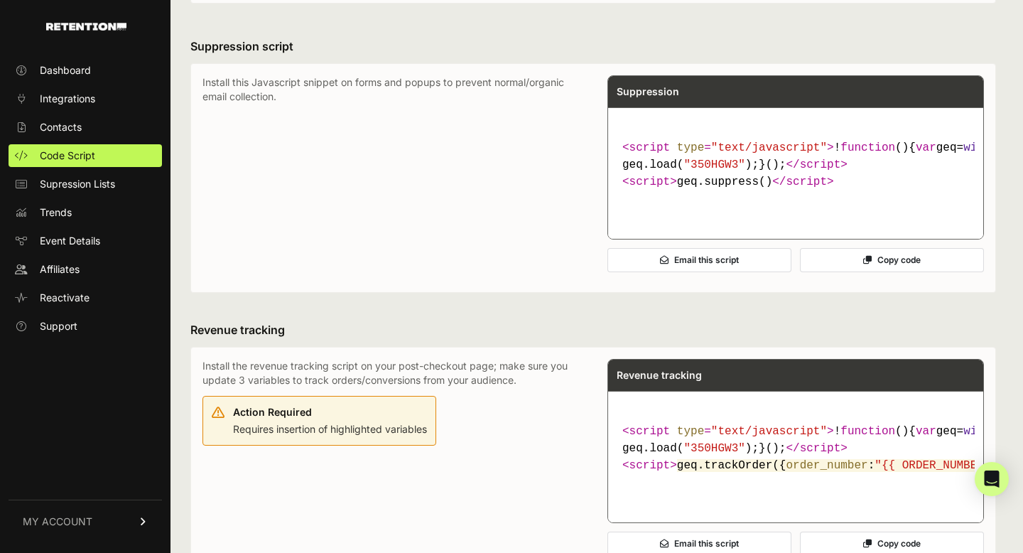
scroll to position [930, 0]
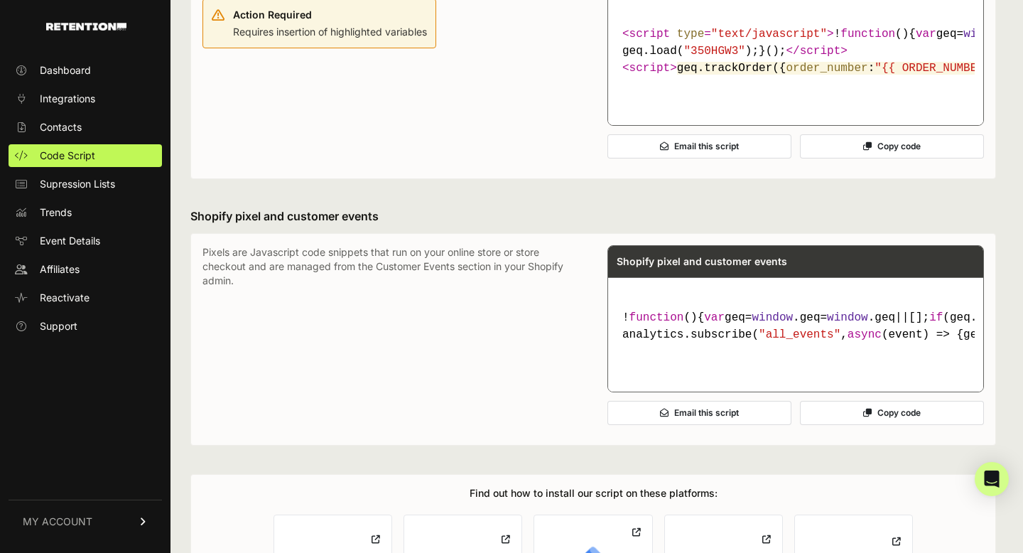
click at [879, 158] on button "Copy code" at bounding box center [892, 146] width 184 height 24
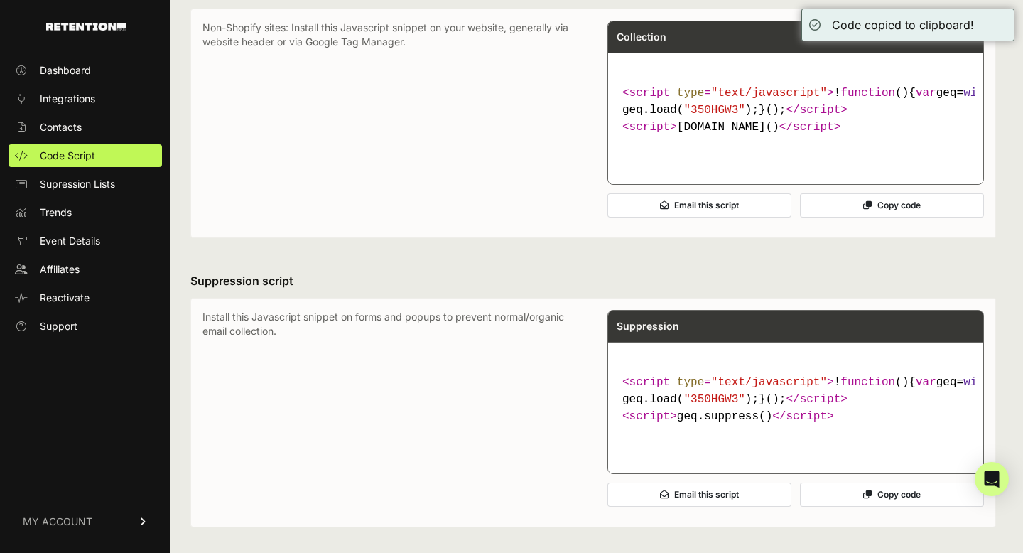
scroll to position [0, 0]
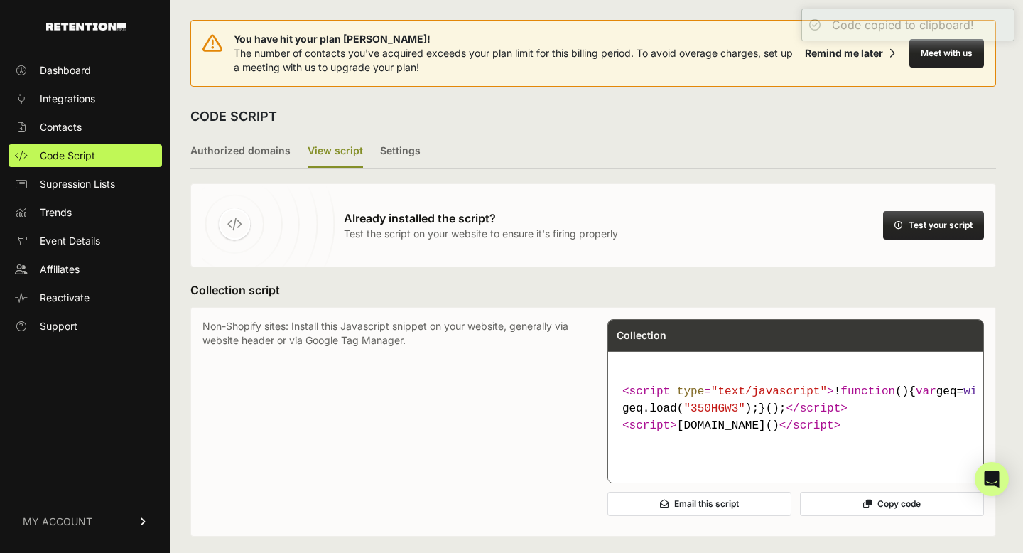
click at [921, 217] on button "Test your script" at bounding box center [933, 225] width 101 height 28
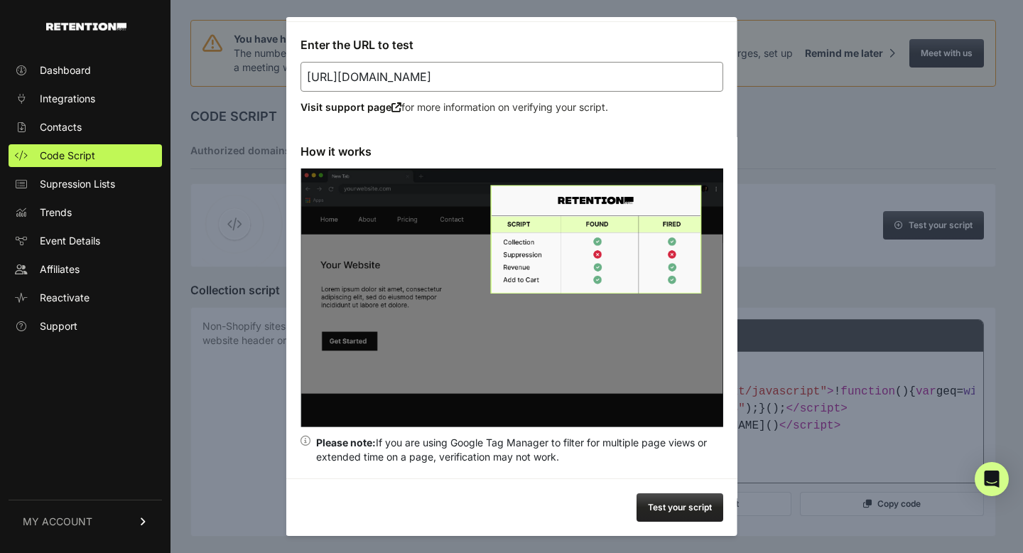
click at [673, 502] on button "Test your script" at bounding box center [679, 507] width 87 height 28
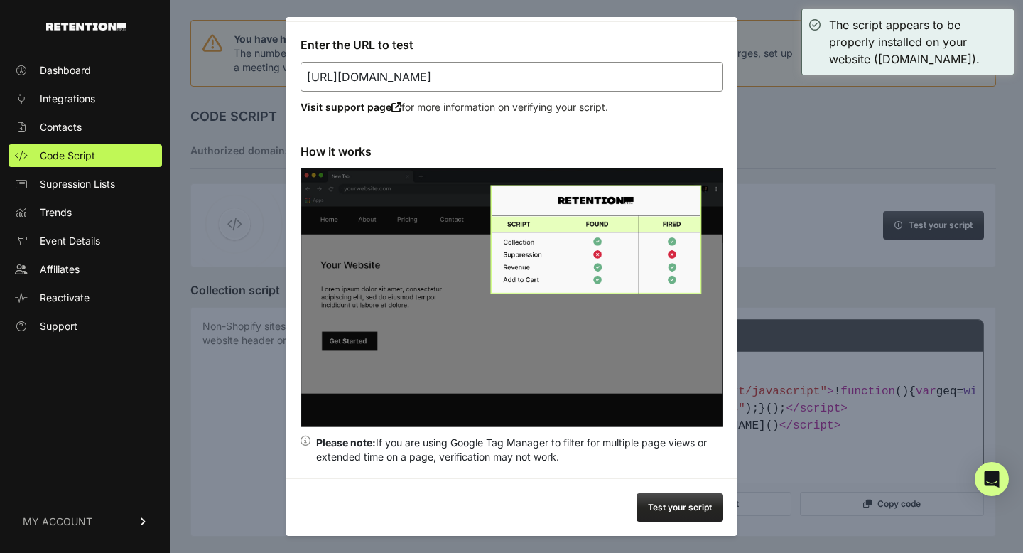
click at [761, 278] on div at bounding box center [511, 276] width 1023 height 553
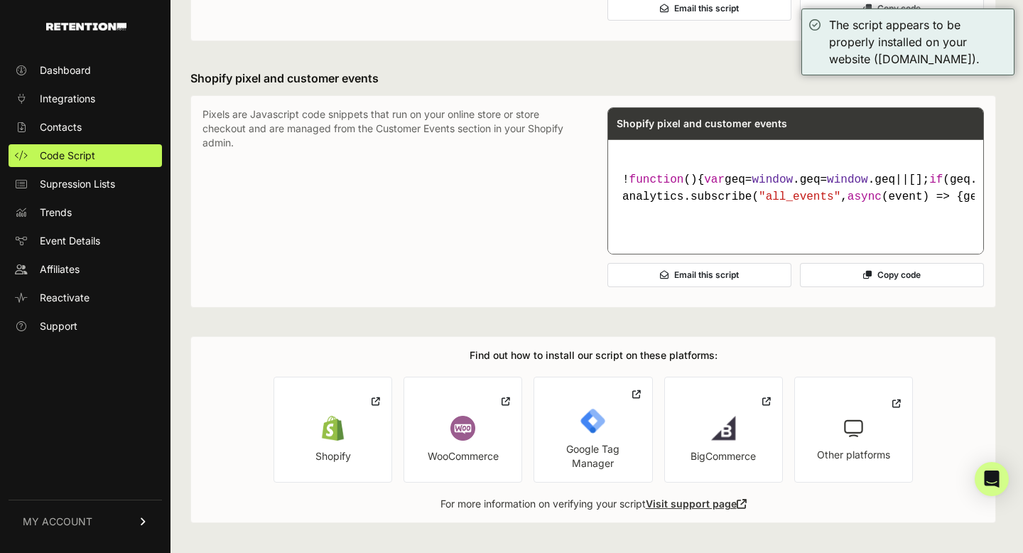
scroll to position [1188, 0]
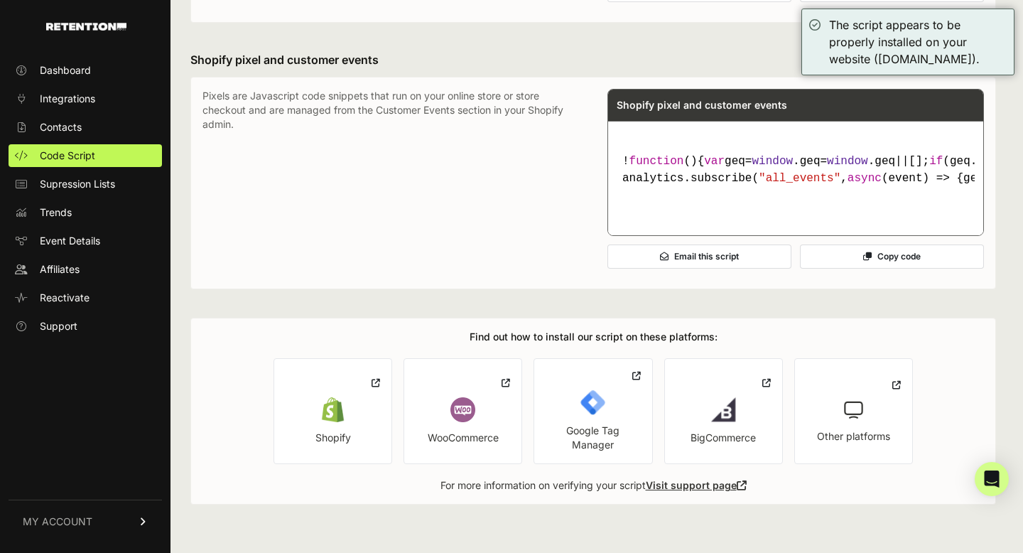
click at [375, 396] on link "Shopify" at bounding box center [332, 411] width 119 height 106
